Goal: Information Seeking & Learning: Check status

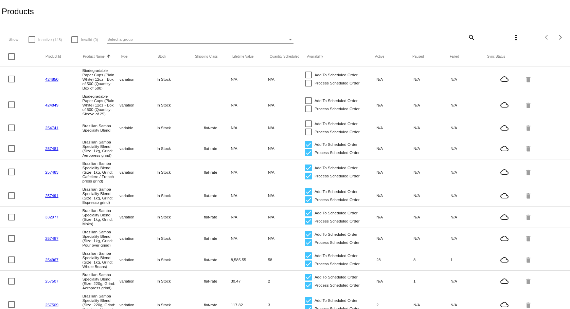
click at [132, 39] on span "Select a group" at bounding box center [119, 39] width 25 height 4
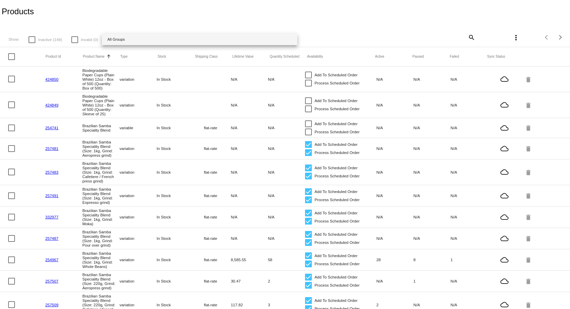
click at [303, 25] on div at bounding box center [285, 154] width 570 height 309
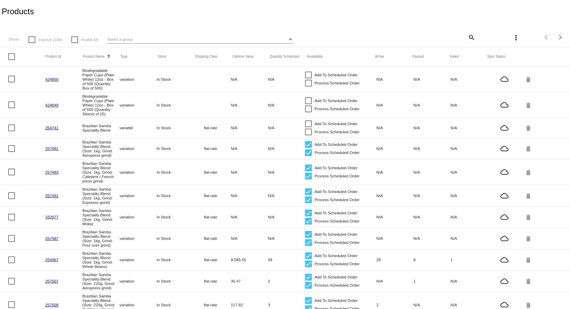
click at [468, 37] on mat-icon "search" at bounding box center [471, 37] width 8 height 11
click at [391, 34] on input "Search" at bounding box center [427, 36] width 95 height 5
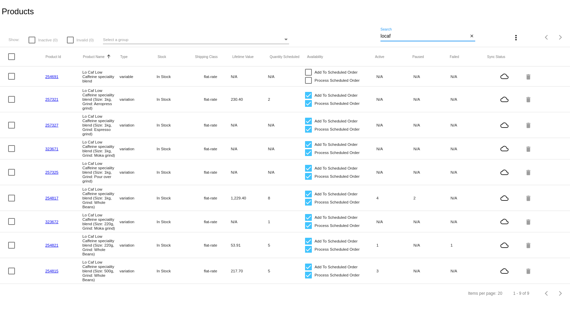
click at [384, 36] on input "locaf" at bounding box center [424, 36] width 88 height 5
click at [397, 36] on input "lo caf" at bounding box center [424, 36] width 88 height 5
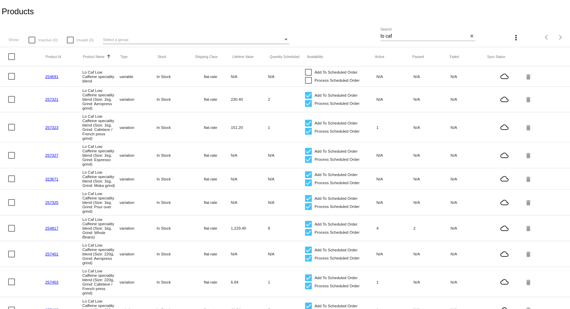
drag, startPoint x: 62, startPoint y: 100, endPoint x: 37, endPoint y: 101, distance: 25.5
click at [37, 101] on mat-row "257321 Lo Caf Low Caffeine speciality blend (Size: 1kg, Grind: Aeropress grind)…" at bounding box center [285, 100] width 570 height 26
copy mat-row "257321"
drag, startPoint x: 68, startPoint y: 129, endPoint x: 44, endPoint y: 129, distance: 23.8
click at [44, 129] on mat-row "257323 Lo Caf Low Caffeine speciality blend (Size: 1kg, Grind: Cafetiere / Fren…" at bounding box center [285, 127] width 570 height 30
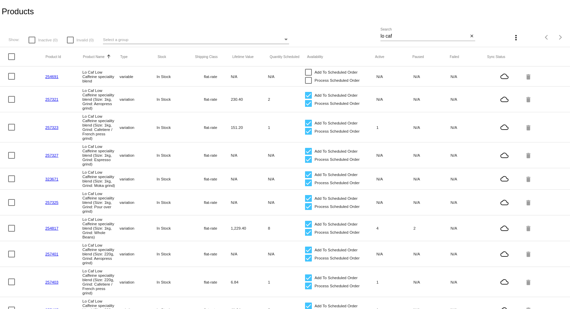
copy mat-row "257323"
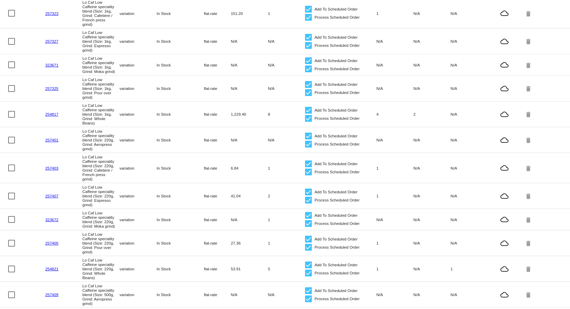
scroll to position [102, 0]
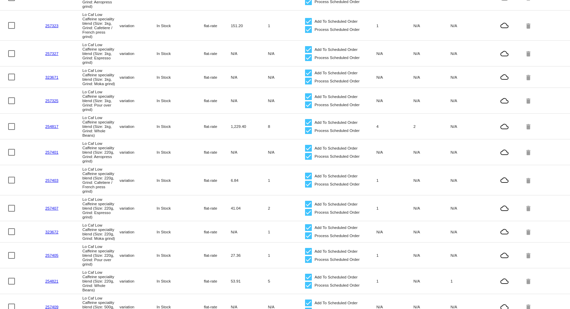
drag, startPoint x: 68, startPoint y: 128, endPoint x: 35, endPoint y: 129, distance: 32.3
click at [35, 129] on mat-row "254817 Lo Caf Low Caffeine speciality blend (Size: 1kg, Grind: Whole Beans) var…" at bounding box center [285, 127] width 570 height 26
copy mat-row "254817"
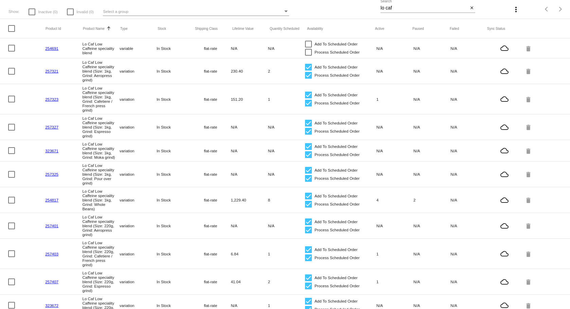
scroll to position [0, 0]
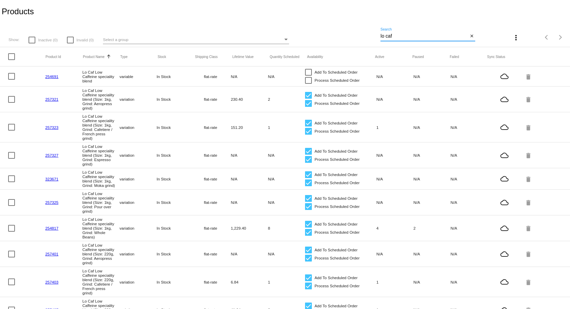
drag, startPoint x: 394, startPoint y: 39, endPoint x: 367, endPoint y: 39, distance: 26.2
click at [367, 39] on div "Show: Inactive (0) Invalid (0) Select a group lo caf Search close more_vert Ite…" at bounding box center [285, 35] width 570 height 24
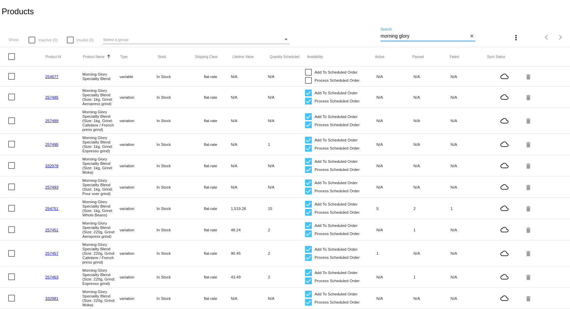
scroll to position [34, 0]
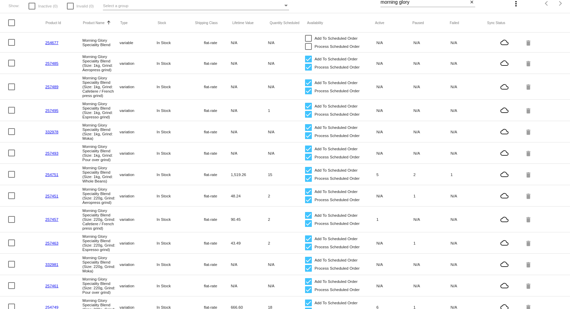
drag, startPoint x: 66, startPoint y: 109, endPoint x: 33, endPoint y: 111, distance: 33.0
click at [33, 111] on mat-row "257495 Morning Glory Speciality Blend (Size: 1kg, Grind: Espresso grind) variat…" at bounding box center [285, 110] width 570 height 21
copy mat-row "257495"
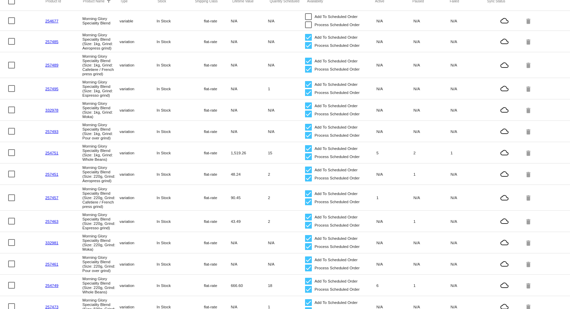
scroll to position [68, 0]
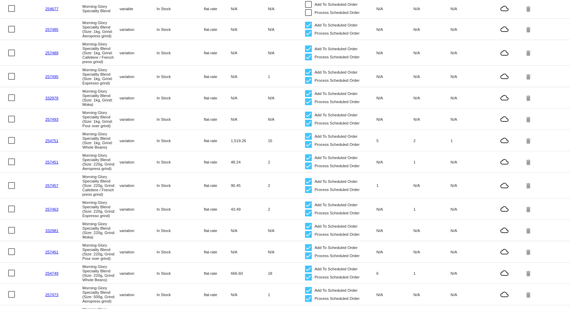
drag, startPoint x: 66, startPoint y: 141, endPoint x: 44, endPoint y: 141, distance: 21.7
click at [44, 141] on mat-row "254751 Morning Glory Speciality Blend (Size: 1kg, Grind: Whole Beans) variation…" at bounding box center [285, 140] width 570 height 21
copy mat-row "254751"
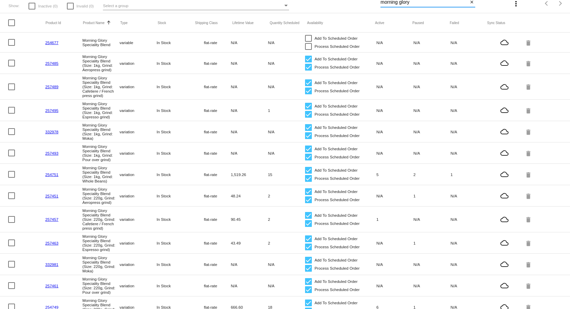
scroll to position [2, 0]
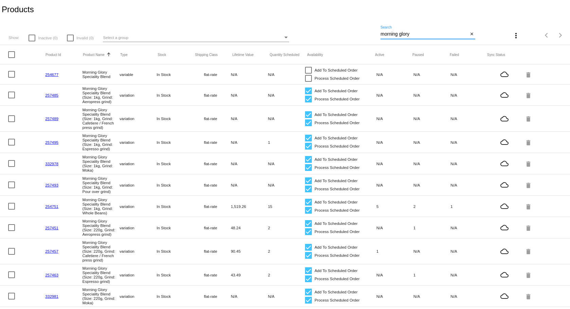
drag, startPoint x: 409, startPoint y: 0, endPoint x: 341, endPoint y: 2, distance: 67.6
click at [341, 2] on app-dashboard-products "Products Show: Inactive (0) Invalid (0) Select a group morning glory Search clo…" at bounding box center [285, 250] width 570 height 504
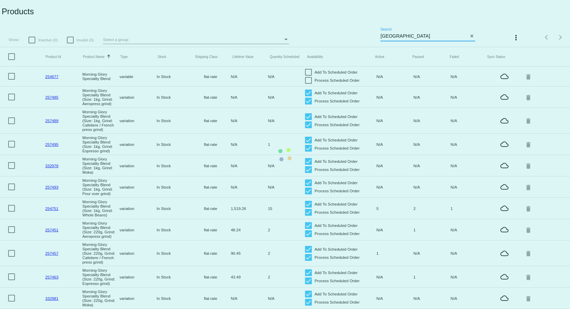
type input "peru"
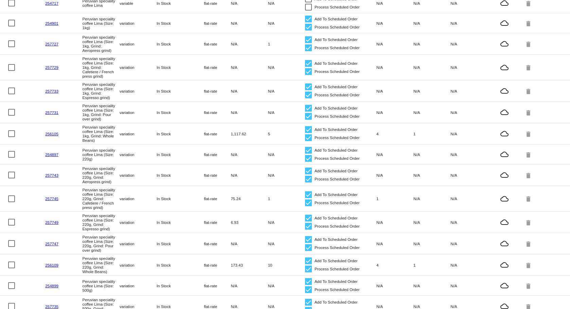
scroll to position [34, 0]
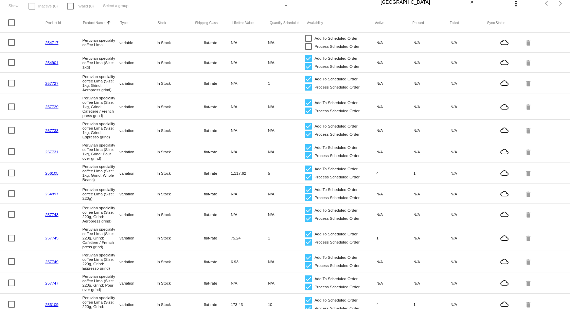
drag, startPoint x: 63, startPoint y: 83, endPoint x: 41, endPoint y: 84, distance: 22.1
click at [41, 84] on mat-row "257727 Peruvian speciality coffee Lima (Size: 1kg, Grind: Aeropress grind) vari…" at bounding box center [285, 83] width 570 height 21
copy mat-row "257727"
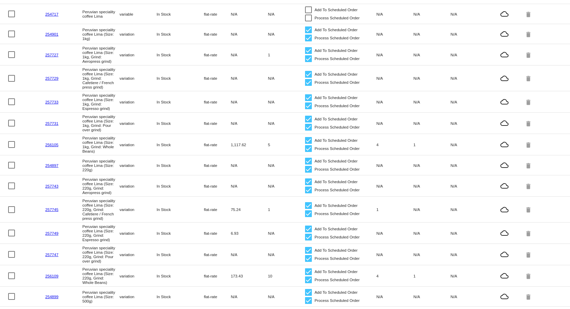
scroll to position [102, 0]
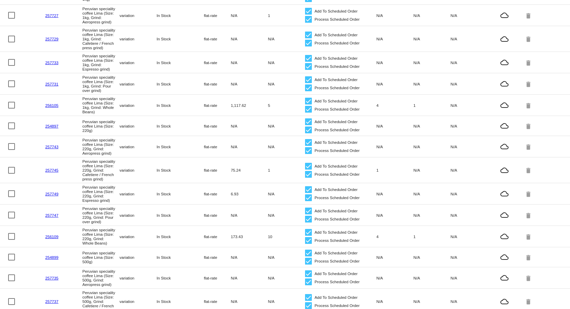
drag, startPoint x: 62, startPoint y: 107, endPoint x: 44, endPoint y: 107, distance: 18.7
click at [44, 107] on mat-row "256105 Peruvian speciality coffee Lima (Size: 1kg, Grind: Whole Beans) variatio…" at bounding box center [285, 105] width 570 height 21
copy mat-row "256105"
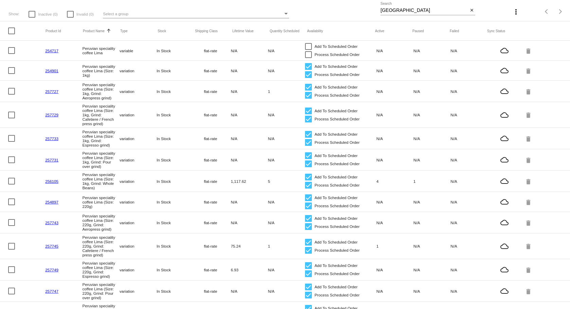
scroll to position [0, 0]
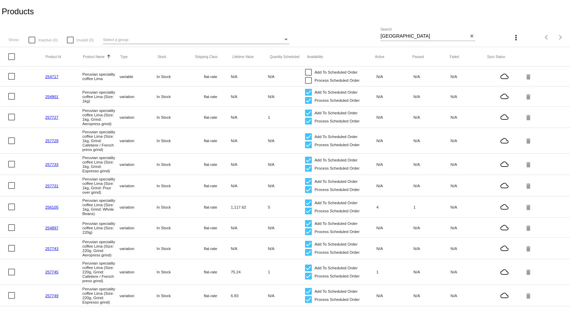
click at [51, 208] on link "256105" at bounding box center [51, 207] width 13 height 4
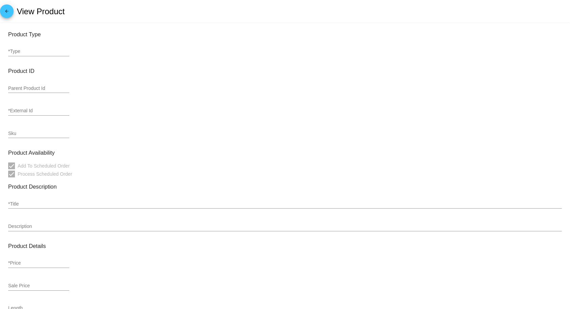
type input "variation"
type input "486648"
type input "256105"
type input "PERULIMA1000-WB"
type input "Peruvian speciality coffee Lima (Size: 1kg, Grind: Whole Beans)"
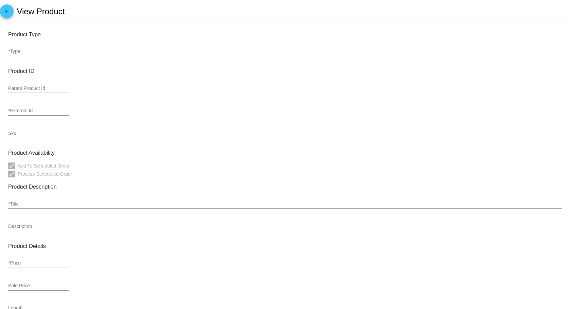
type input "31.5"
type input "28.35"
type input "1035"
type input "flat-rate"
type input "zero-rate"
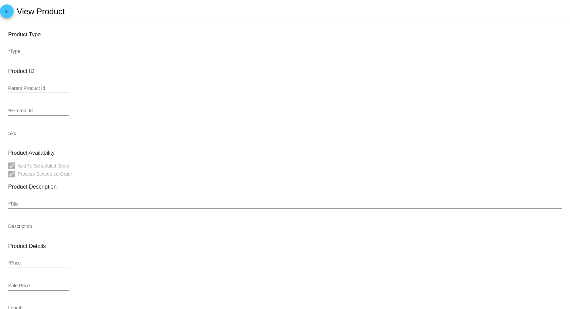
type input "In Stock"
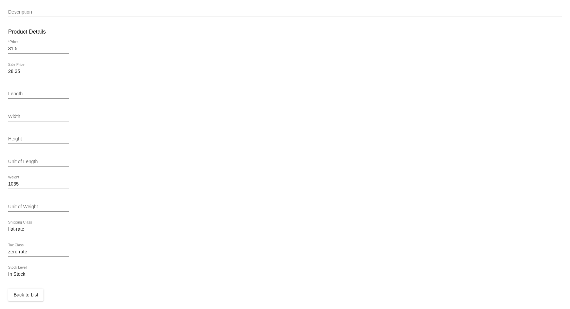
scroll to position [220, 0]
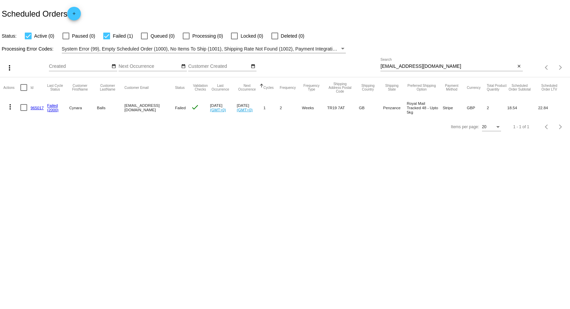
click at [105, 35] on div at bounding box center [106, 36] width 7 height 7
click at [106, 39] on input "Failed (1)" at bounding box center [106, 39] width 0 height 0
checkbox input "false"
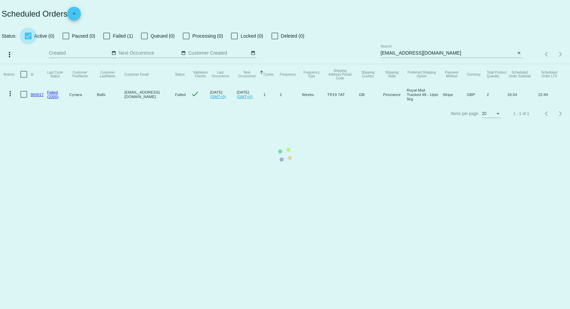
click at [28, 35] on app-dashboard-scheduled-orders "Scheduled Orders add Status: Active (0) Paused (0) Failed (1) Queued (0) Proces…" at bounding box center [285, 61] width 570 height 123
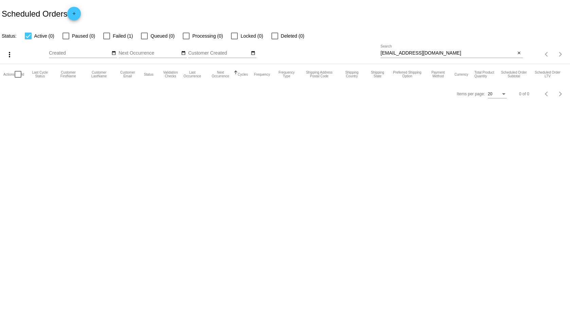
click at [66, 35] on div at bounding box center [65, 36] width 7 height 7
click at [66, 39] on input "Paused (0)" at bounding box center [66, 39] width 0 height 0
checkbox input "true"
click at [106, 37] on div at bounding box center [106, 36] width 7 height 7
click at [106, 39] on input "Failed (1)" at bounding box center [106, 39] width 0 height 0
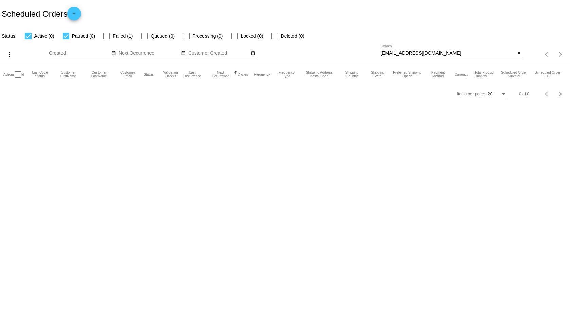
checkbox input "true"
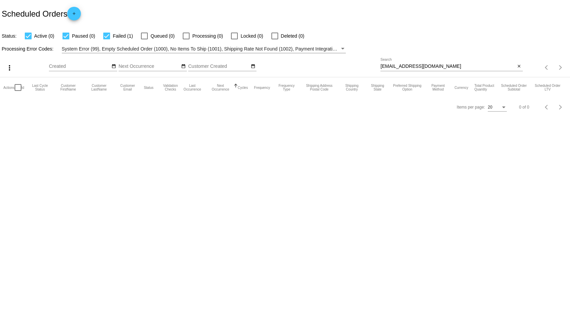
click at [144, 34] on div at bounding box center [144, 36] width 7 height 7
click at [144, 39] on input "Queued (0)" at bounding box center [144, 39] width 0 height 0
checkbox input "true"
click at [185, 33] on div at bounding box center [186, 36] width 7 height 7
click at [186, 39] on input "Processing (0)" at bounding box center [186, 39] width 0 height 0
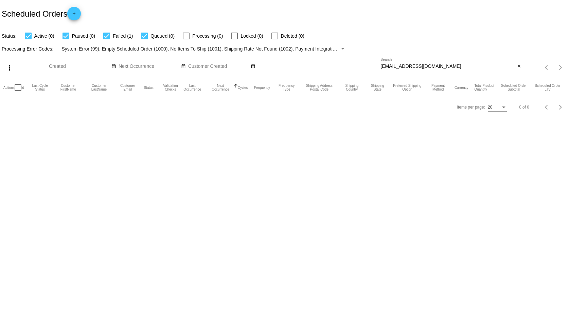
checkbox input "true"
click at [231, 37] on mat-checkbox "Locked (0)" at bounding box center [243, 36] width 40 height 8
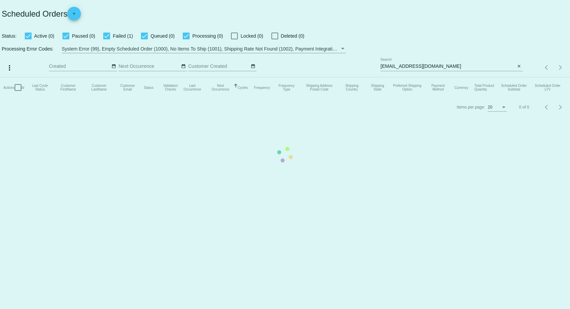
click at [237, 77] on mat-table "Actions Id Last Cycle Status Customer FirstName Customer LastName Customer Emai…" at bounding box center [285, 87] width 570 height 20
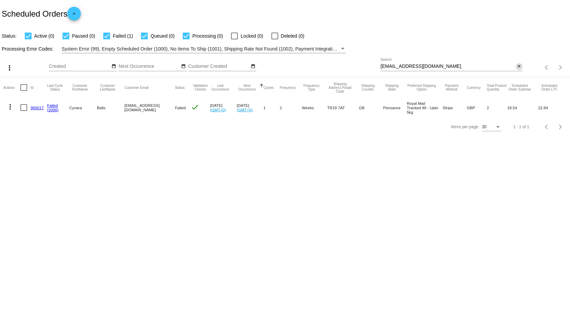
click at [519, 67] on mat-icon "close" at bounding box center [519, 66] width 5 height 5
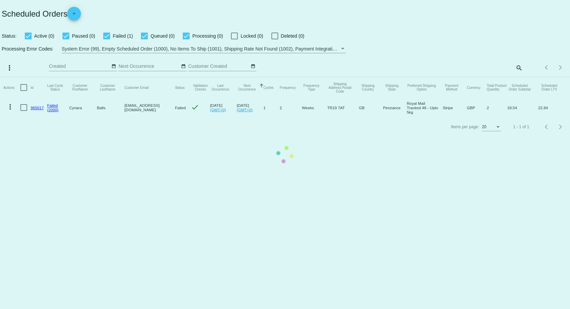
click at [519, 77] on mat-table "Actions Id Last Cycle Status Customer FirstName Customer LastName Customer Emai…" at bounding box center [285, 97] width 570 height 40
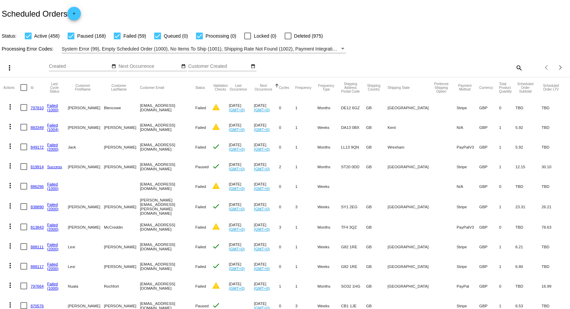
click at [515, 69] on mat-icon "search" at bounding box center [519, 67] width 8 height 11
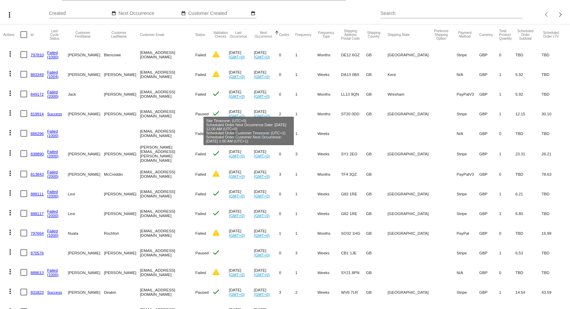
scroll to position [68, 0]
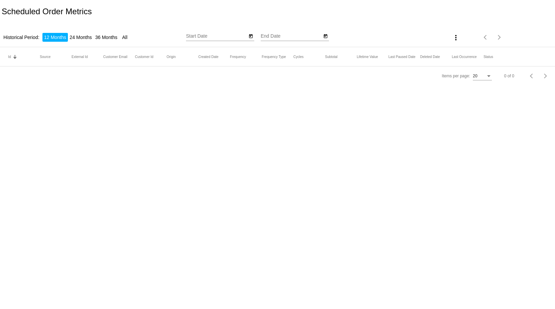
type input "9/3/2024"
type input "9/3/2025"
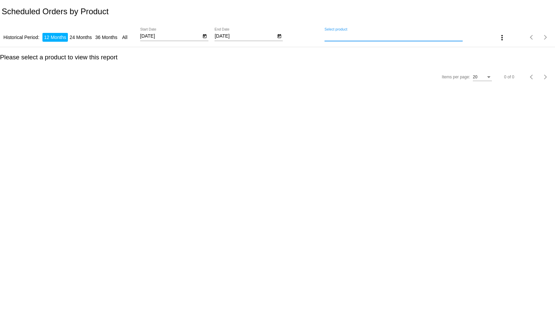
click at [353, 34] on input "Select product" at bounding box center [394, 36] width 139 height 5
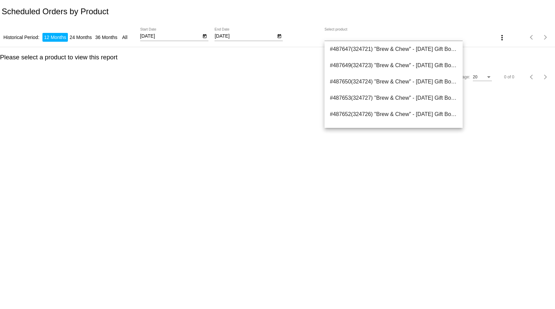
click at [367, 28] on div "Select product" at bounding box center [394, 34] width 139 height 13
paste input "257321"
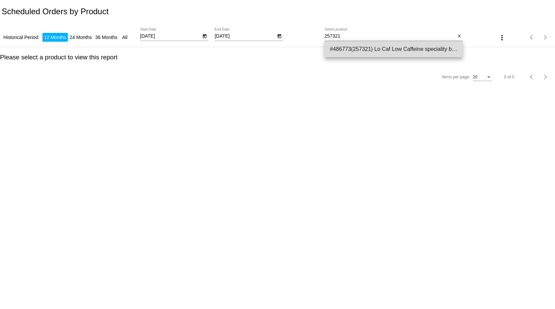
click at [377, 49] on span "#486773(257321) Lo Caf Low Caffeine speciality blend (Size: 1kg, Grind: Aeropre…" at bounding box center [394, 49] width 128 height 16
type input "Lo Caf Low Caffeine speciality blend (Size: 1kg, Grind: Aeropress grind)"
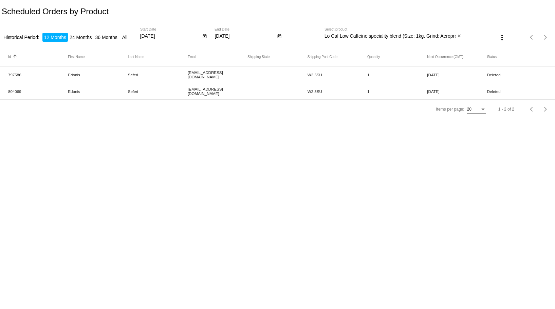
drag, startPoint x: 459, startPoint y: 37, endPoint x: 452, endPoint y: 35, distance: 7.6
click at [459, 37] on mat-icon "close" at bounding box center [459, 36] width 5 height 5
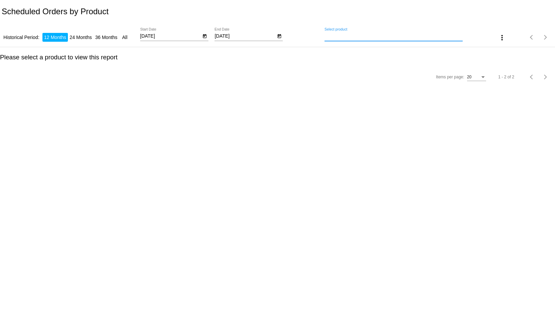
click at [408, 40] on div "Select product" at bounding box center [394, 34] width 139 height 13
paste input "257323"
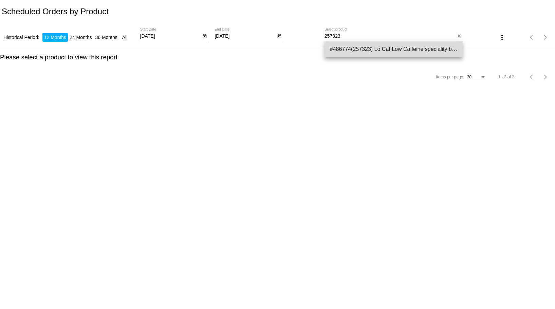
click at [387, 53] on span "#486774(257323) Lo Caf Low Caffeine speciality blend (Size: 1kg, Grind: Cafetie…" at bounding box center [394, 49] width 128 height 16
type input "Lo Caf Low Caffeine speciality blend (Size: 1kg, Grind: Cafetiere / French pres…"
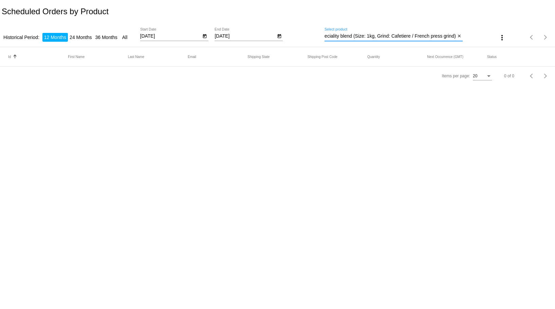
click at [84, 36] on li "24 Months" at bounding box center [80, 37] width 25 height 9
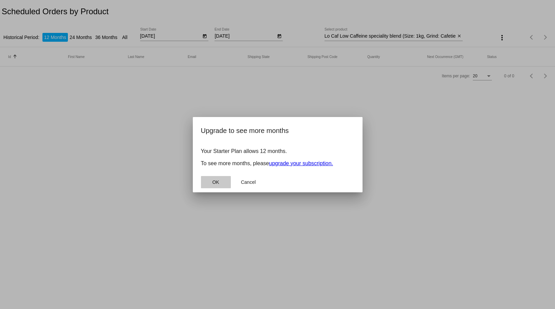
click at [220, 182] on button "OK" at bounding box center [216, 182] width 30 height 12
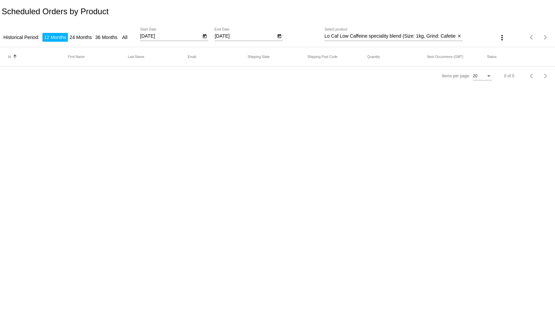
click at [382, 36] on input "Lo Caf Low Caffeine speciality blend (Size: 1kg, Grind: Cafetiere / French pres…" at bounding box center [390, 36] width 131 height 5
click at [206, 36] on icon "Open calendar" at bounding box center [204, 36] width 5 height 8
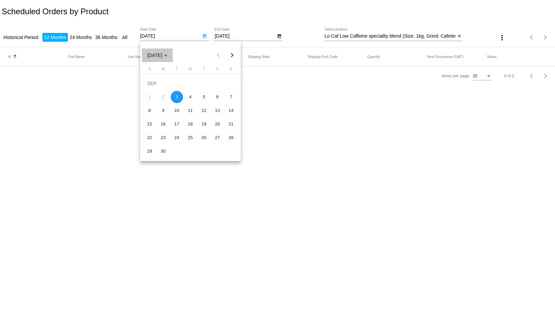
click at [167, 54] on span "SEP 2024" at bounding box center [157, 55] width 20 height 5
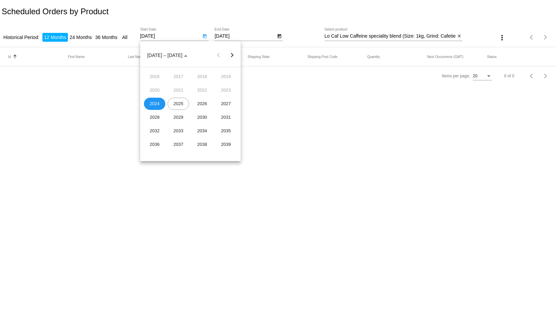
click at [150, 98] on div "2024" at bounding box center [154, 104] width 21 height 12
click at [274, 113] on div at bounding box center [277, 154] width 555 height 309
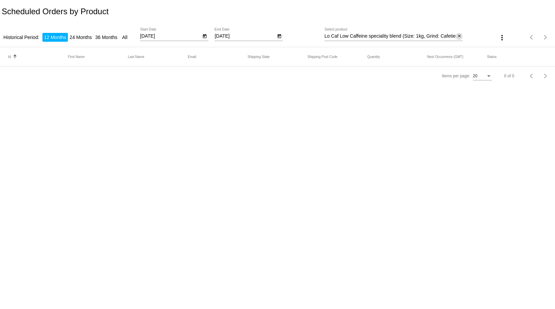
click at [461, 37] on mat-icon "close" at bounding box center [459, 36] width 5 height 5
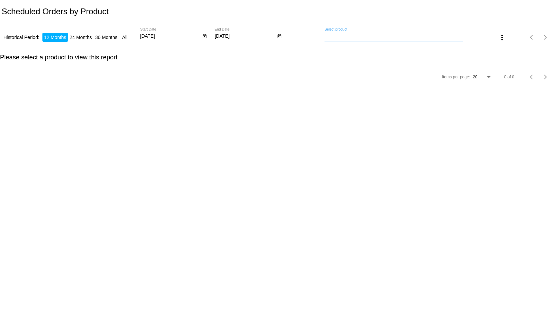
paste input "254817"
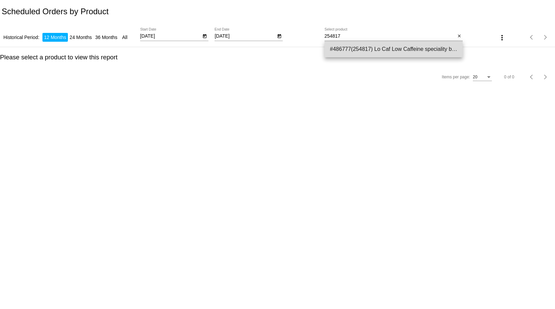
click at [373, 52] on span "#486777(254817) Lo Caf Low Caffeine speciality blend (Size: 1kg, Grind: Whole B…" at bounding box center [394, 49] width 128 height 16
type input "Lo Caf Low Caffeine speciality blend (Size: 1kg, Grind: Whole Beans)"
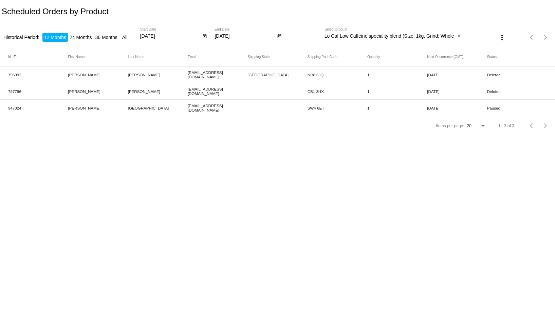
drag, startPoint x: 251, startPoint y: 108, endPoint x: 187, endPoint y: 110, distance: 64.2
click at [187, 110] on mat-row "947824 Shirelle Salem shirelle_s@hotmail.co.uk SW4 6ET 1 Jul 13 2025 Paused" at bounding box center [277, 108] width 555 height 17
copy mat-row "shirelle_s@hotmail.co.uk"
drag, startPoint x: 82, startPoint y: 109, endPoint x: 68, endPoint y: 109, distance: 13.9
click at [68, 109] on mat-cell "Shirelle" at bounding box center [98, 108] width 60 height 8
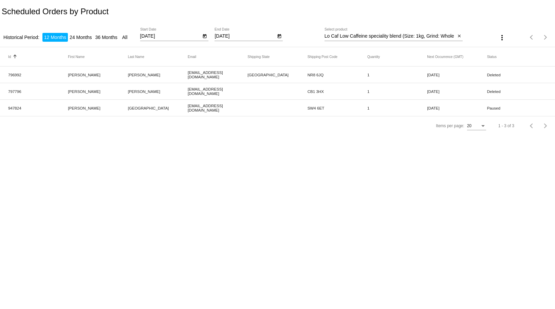
copy mat-cell "Shirelle"
click at [461, 35] on mat-icon "close" at bounding box center [459, 36] width 5 height 5
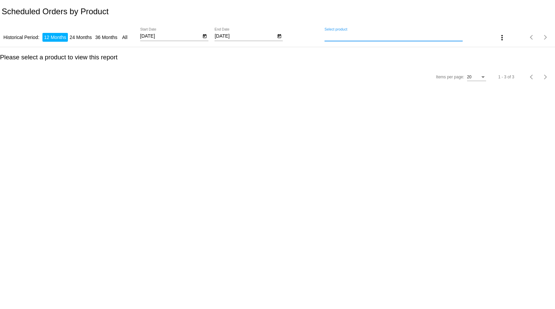
paste input "257495"
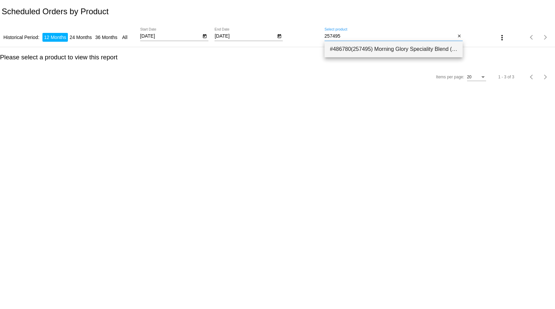
click at [380, 50] on span "#486780(257495) Morning Glory Speciality Blend (Size: 1kg, Grind: Espresso grin…" at bounding box center [394, 49] width 128 height 16
type input "Morning Glory Speciality Blend (Size: 1kg, Grind: Espresso grind)"
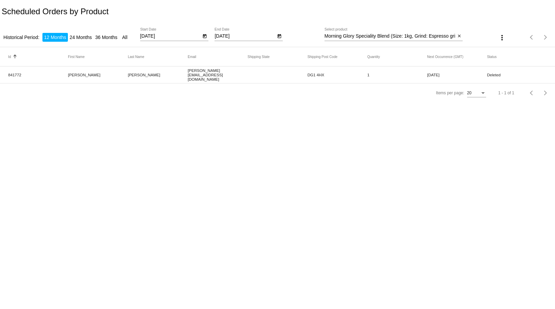
click at [456, 33] on div "close" at bounding box center [459, 36] width 7 height 7
click at [459, 36] on mat-icon "close" at bounding box center [459, 36] width 5 height 5
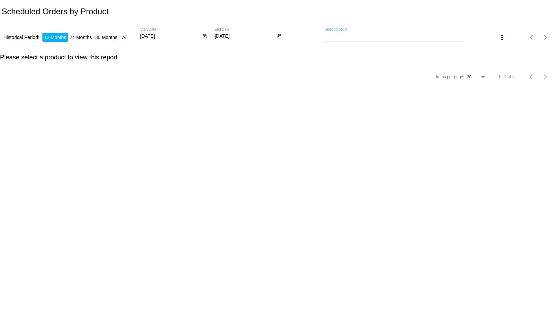
paste input "254751"
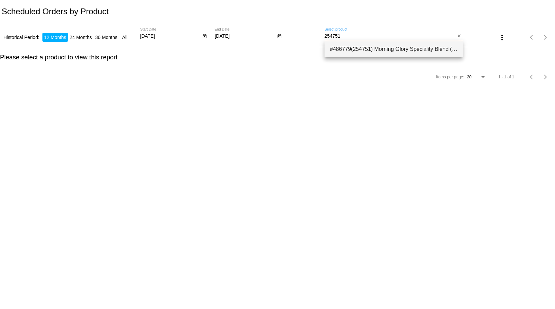
click at [361, 50] on span "#486779(254751) Morning Glory Speciality Blend (Size: 1kg, Grind: Whole Beans) …" at bounding box center [394, 49] width 128 height 16
type input "Morning Glory Speciality Blend (Size: 1kg, Grind: Whole Beans)"
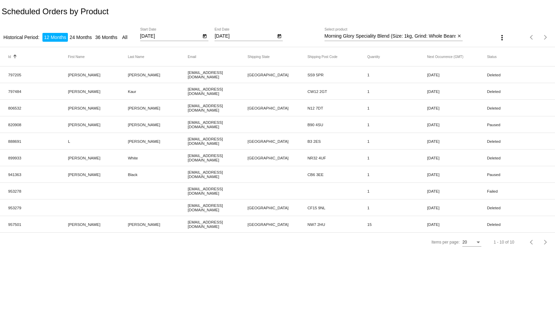
drag, startPoint x: 243, startPoint y: 174, endPoint x: 63, endPoint y: 172, distance: 179.3
click at [63, 172] on mat-row "941363 Edouard Black edou11b@hotmail.com CB6 3EE 1 Jun 26 2025 Paused" at bounding box center [277, 174] width 555 height 17
copy mat-row "Edouard Black edou11b@hotmail.com"
click at [445, 34] on input "Morning Glory Speciality Blend (Size: 1kg, Grind: Whole Beans)" at bounding box center [390, 36] width 131 height 5
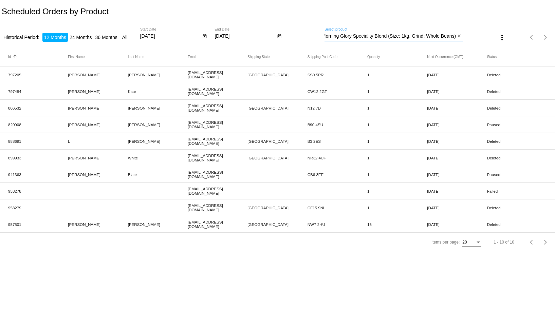
drag, startPoint x: 449, startPoint y: 35, endPoint x: 470, endPoint y: 35, distance: 21.4
click at [470, 35] on div "Historical Period: 12 Months 24 Months 36 Months All 9/3/2024 Start Date 9/3/20…" at bounding box center [277, 35] width 555 height 24
drag, startPoint x: 378, startPoint y: 36, endPoint x: 278, endPoint y: 34, distance: 100.6
click at [278, 34] on div "Historical Period: 12 Months 24 Months 36 Months All 9/3/2024 Start Date 9/3/20…" at bounding box center [277, 35] width 555 height 24
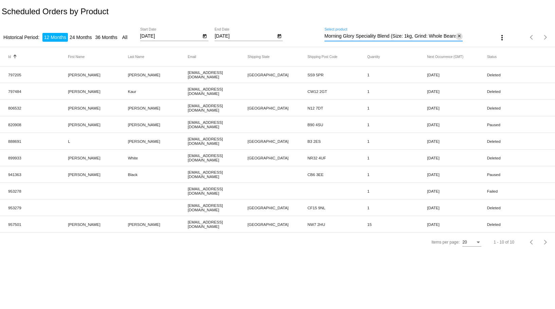
click at [460, 36] on mat-icon "close" at bounding box center [459, 36] width 5 height 5
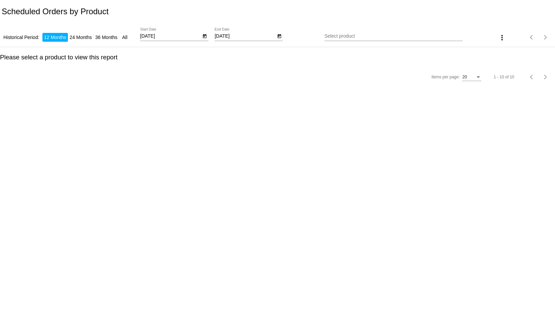
click at [349, 31] on div "Select product" at bounding box center [394, 34] width 139 height 13
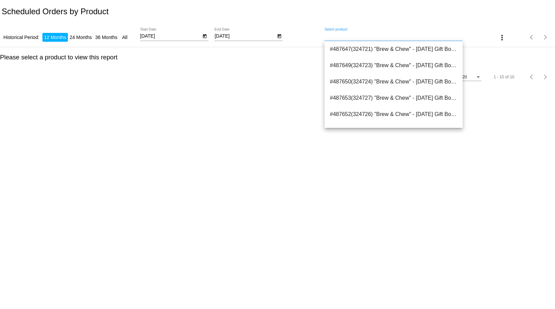
paste input "257727"
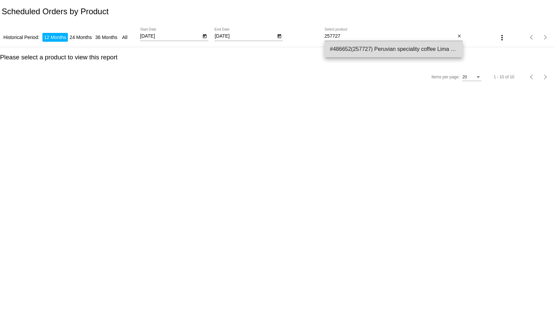
click at [404, 47] on span "#486652(257727) Peruvian speciality coffee Lima (Size: 1kg, Grind: Aeropress gr…" at bounding box center [394, 49] width 128 height 16
type input "Peruvian speciality coffee Lima (Size: 1kg, Grind: Aeropress grind)"
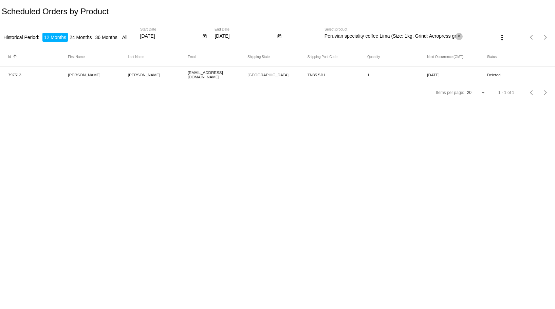
click at [460, 36] on mat-icon "close" at bounding box center [459, 36] width 5 height 5
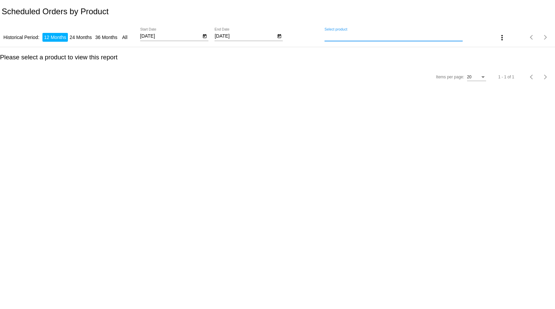
paste input "256105"
click at [424, 37] on input "256105" at bounding box center [394, 36] width 139 height 5
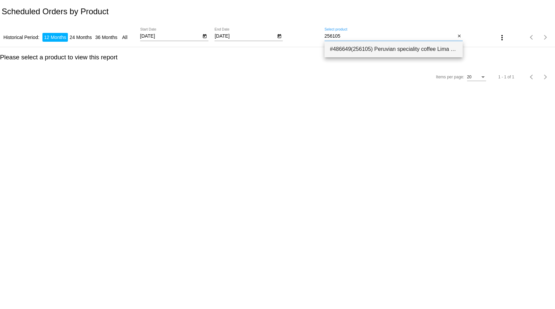
click at [415, 49] on span "#486649(256105) Peruvian speciality coffee Lima (Size: 1kg, Grind: Whole Beans)…" at bounding box center [394, 49] width 128 height 16
type input "Peruvian speciality coffee Lima (Size: 1kg, Grind: Whole Beans)"
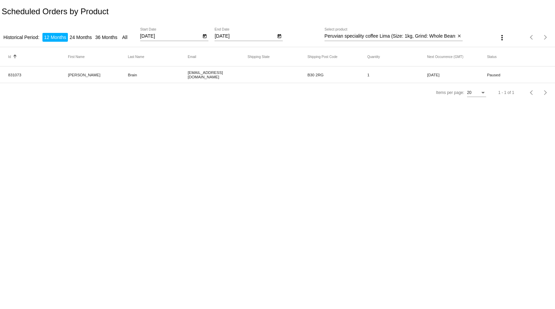
drag, startPoint x: 233, startPoint y: 74, endPoint x: 172, endPoint y: 74, distance: 61.5
click at [172, 74] on mat-row "831073 Andrew Brain andybrain79@gmail.com B30 2RG 1 Aug 24 2025 Paused" at bounding box center [277, 75] width 555 height 17
copy mat-row "andybrain79@gmail.com"
